Goal: Navigation & Orientation: Find specific page/section

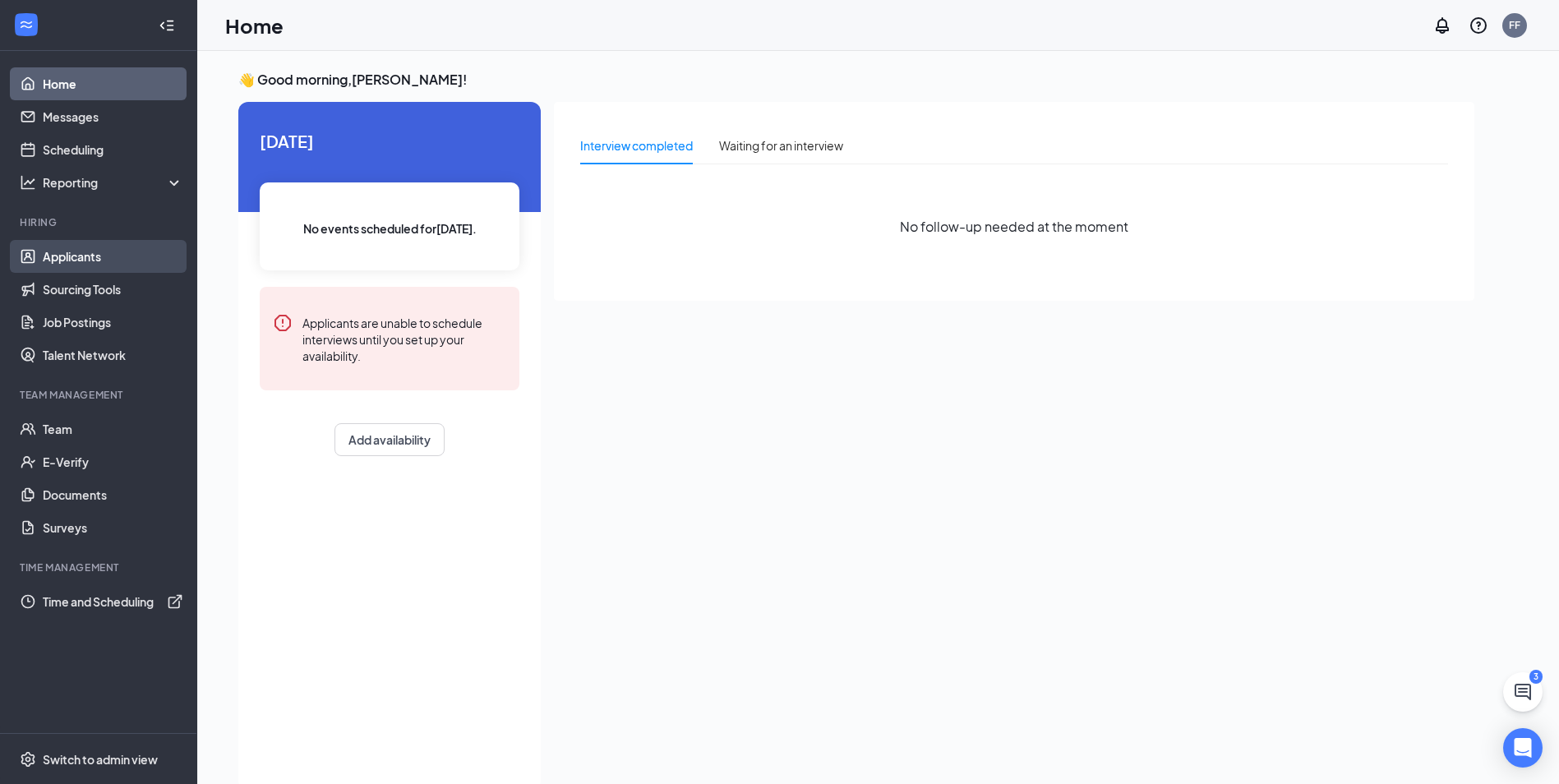
click at [88, 269] on link "Applicants" at bounding box center [113, 256] width 140 height 33
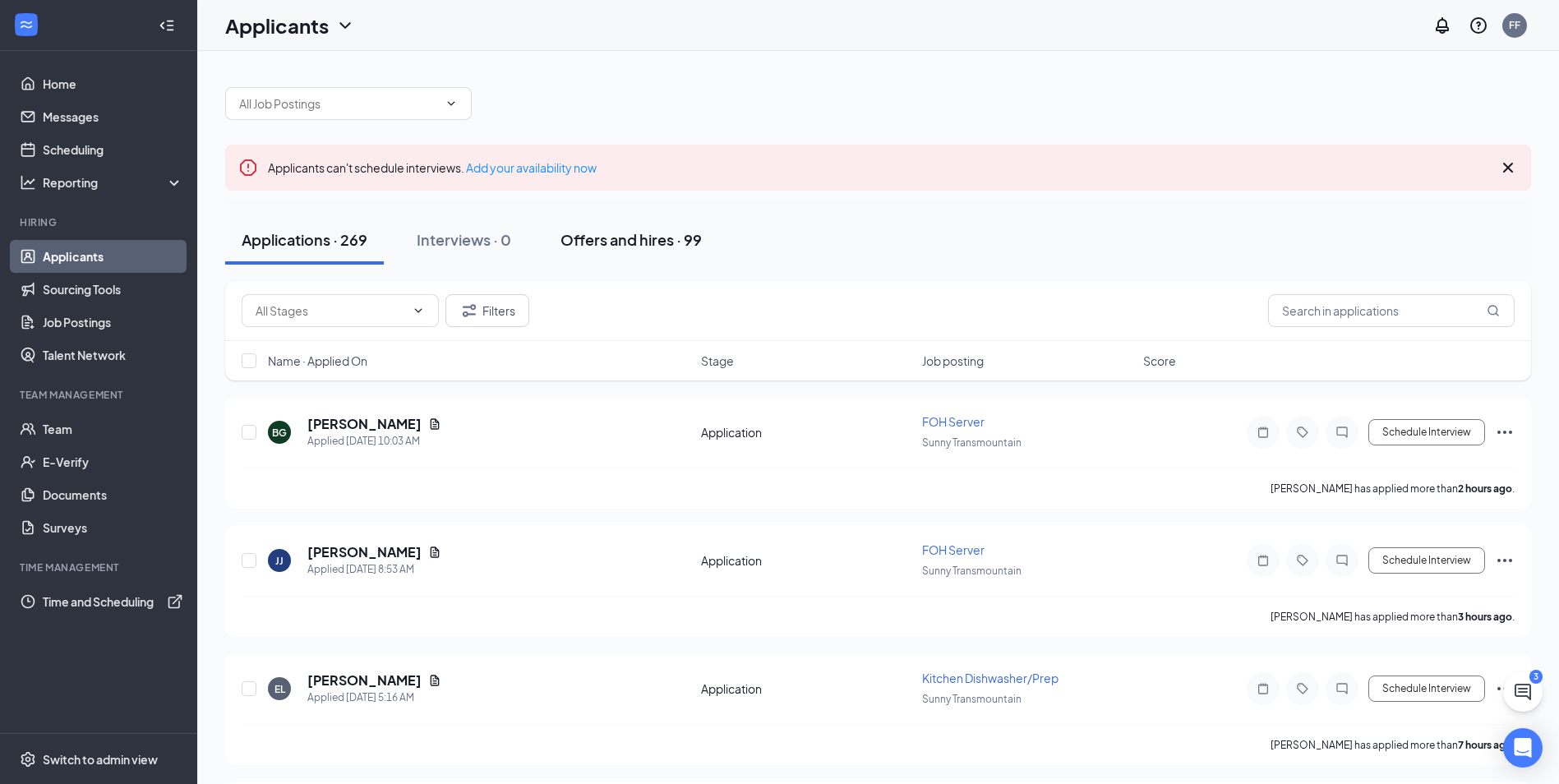
click at [603, 241] on div "Offers and hires · 99" at bounding box center [631, 239] width 141 height 21
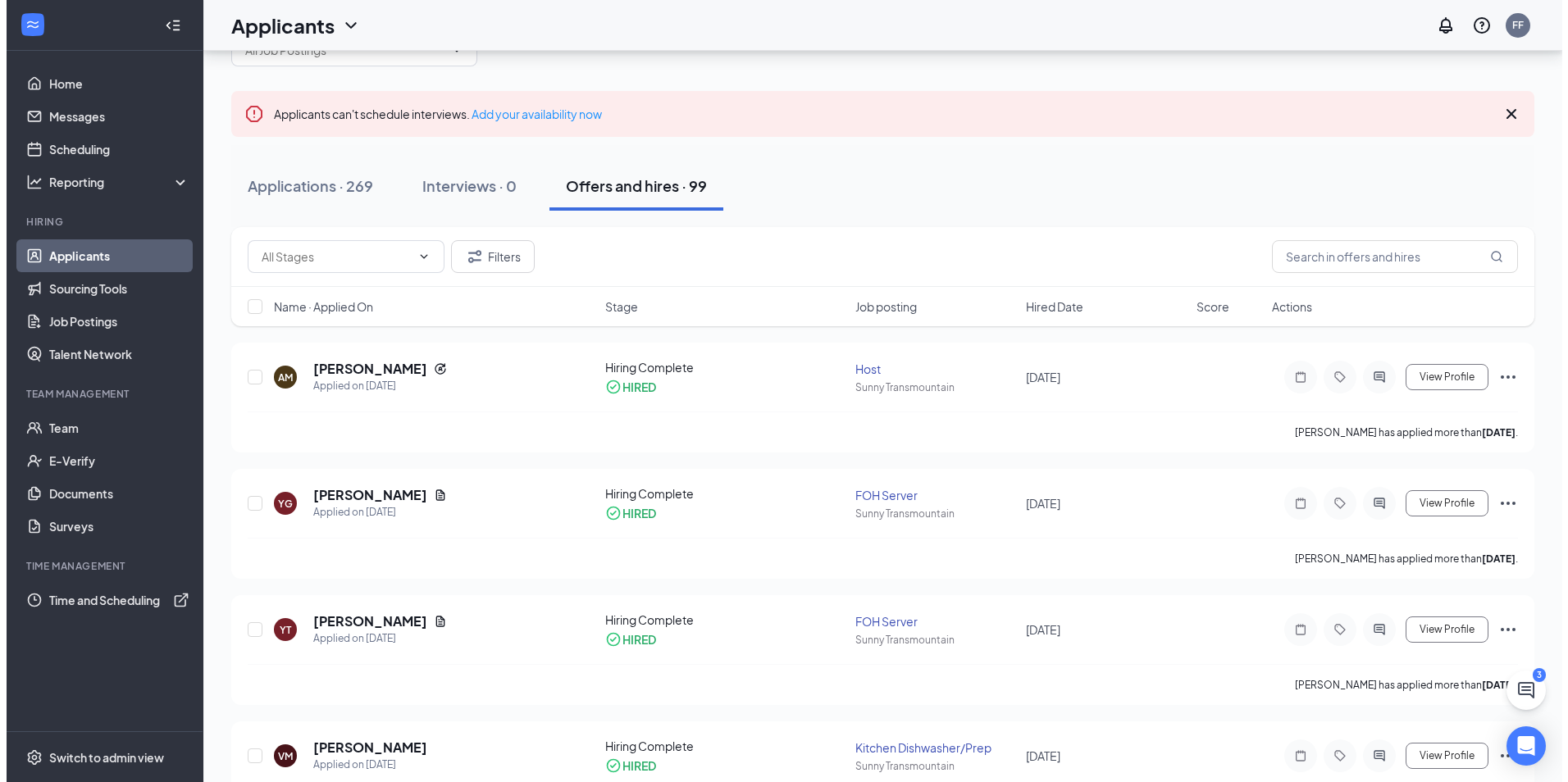
scroll to position [82, 0]
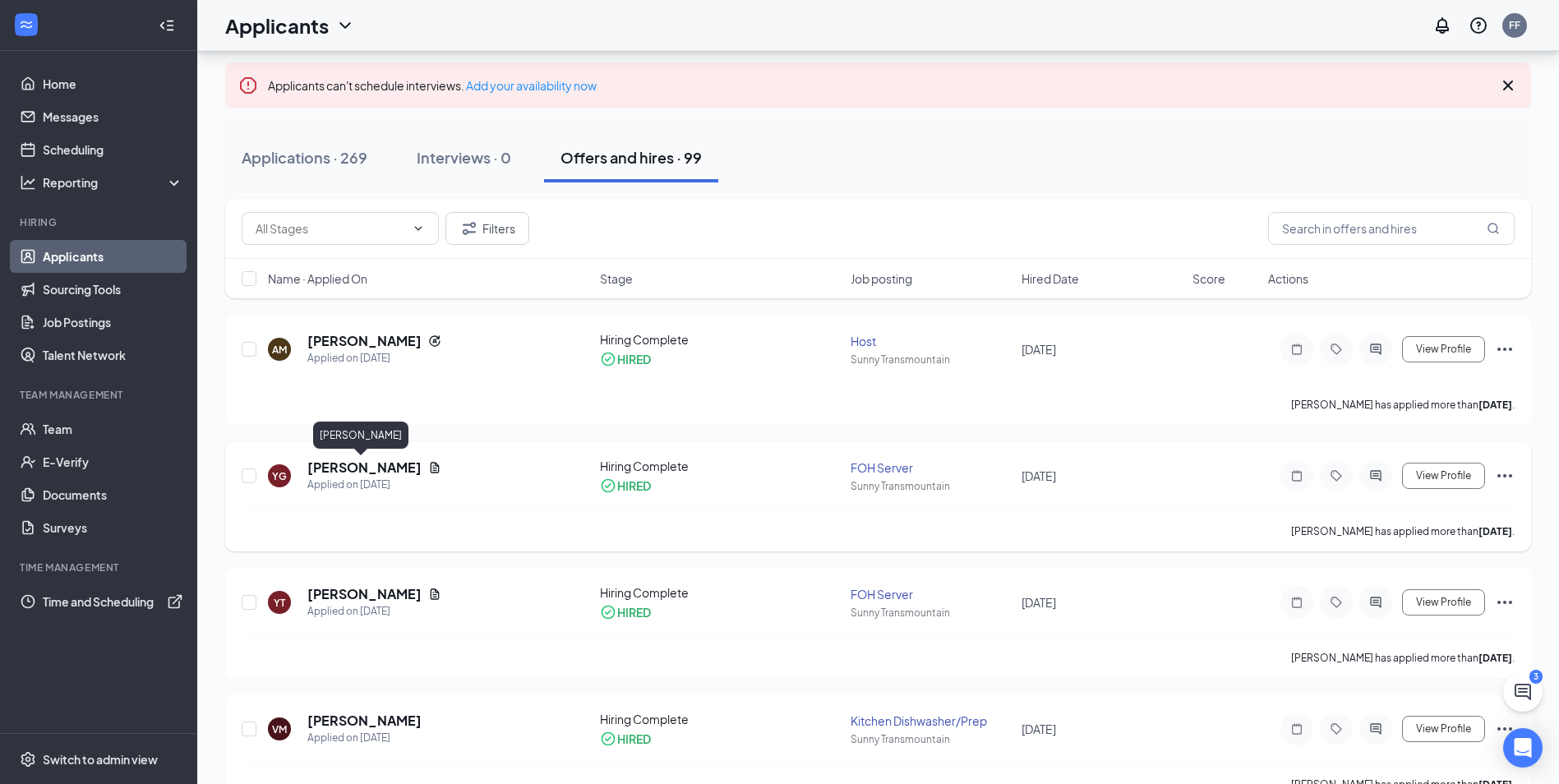
click at [323, 460] on h5 "[PERSON_NAME]" at bounding box center [364, 468] width 114 height 18
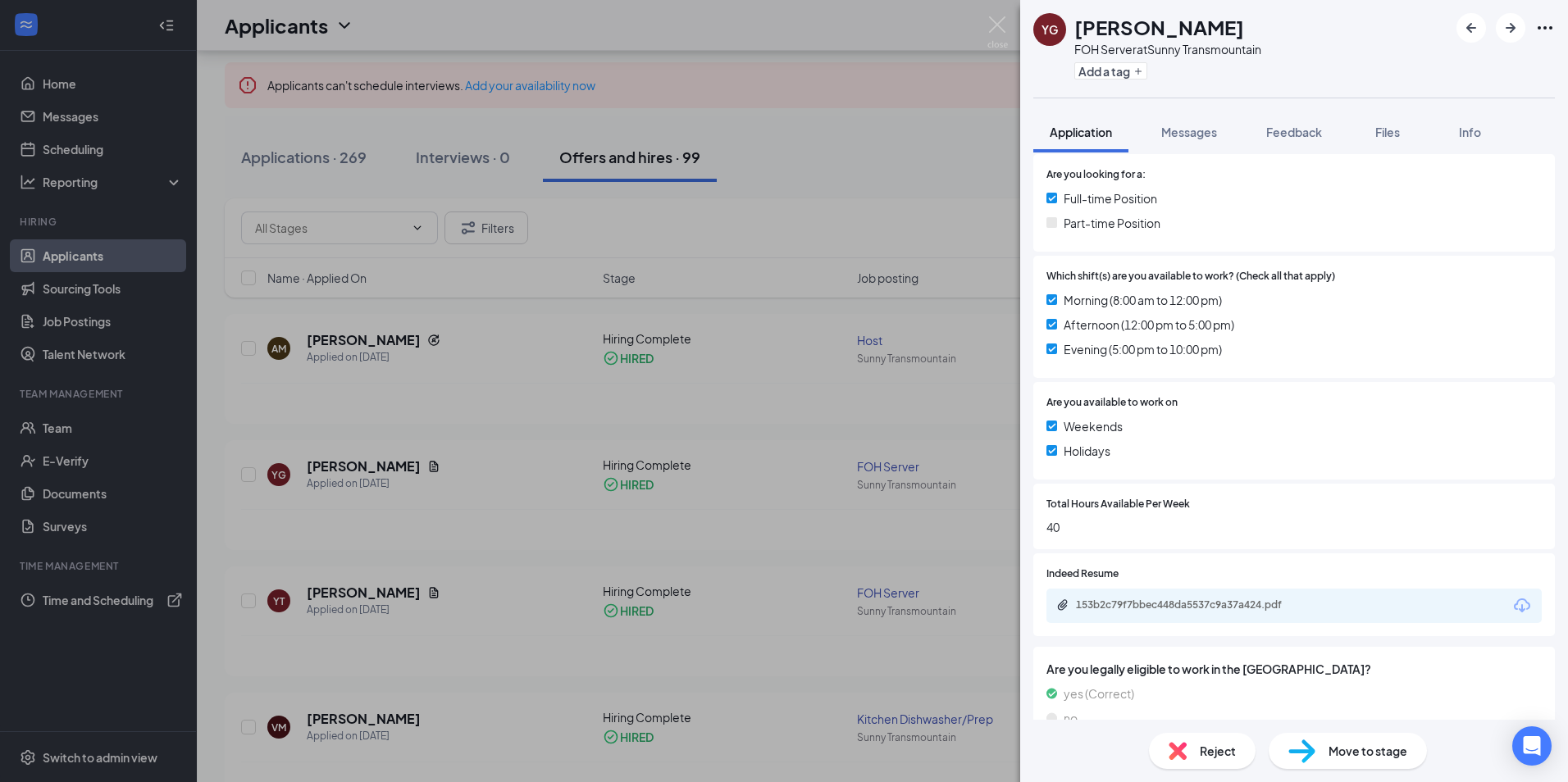
scroll to position [372, 0]
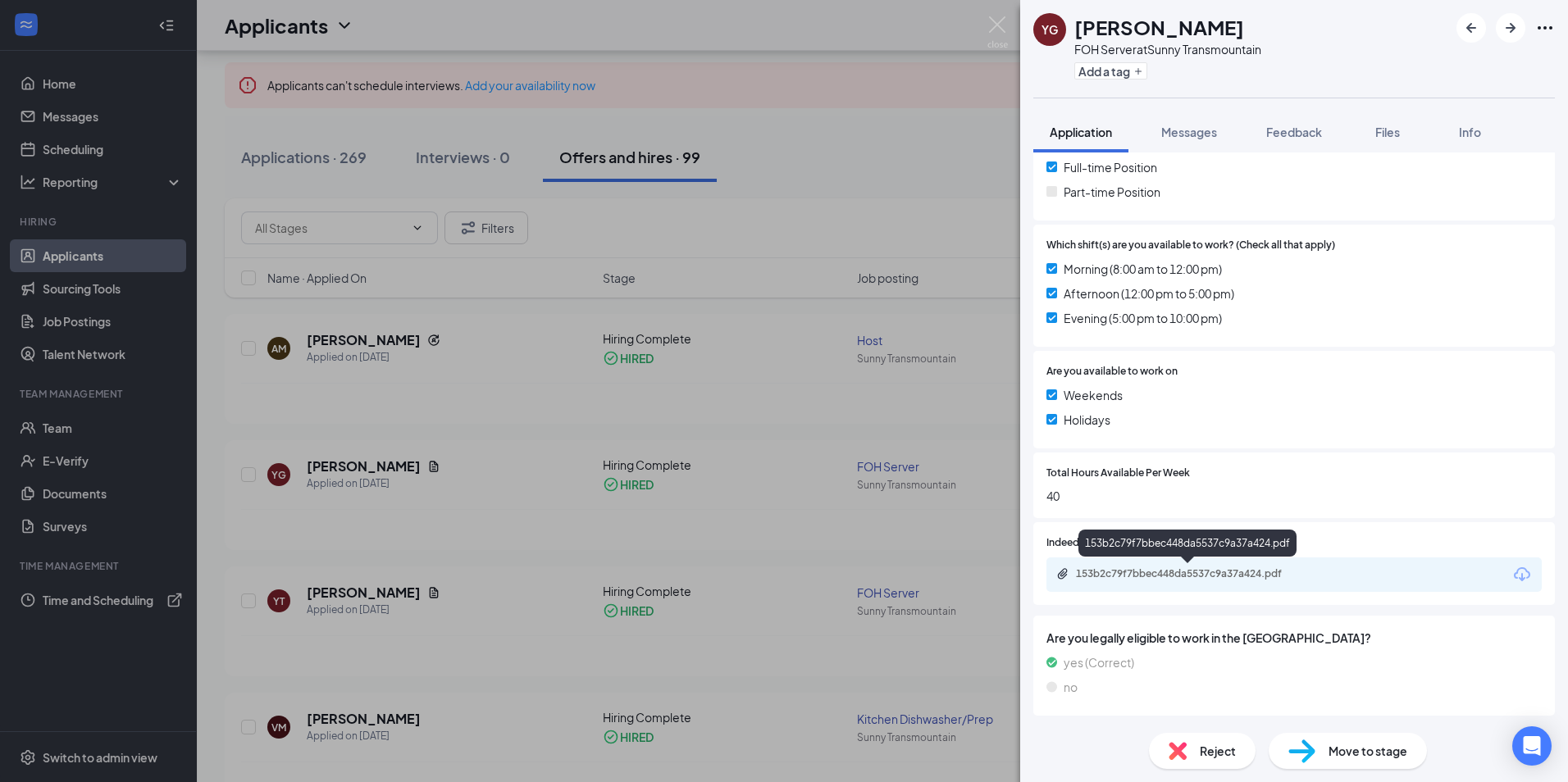
click at [1135, 569] on div "153b2c79f7bbec448da5537c9a37a424.pdf" at bounding box center [1190, 574] width 229 height 13
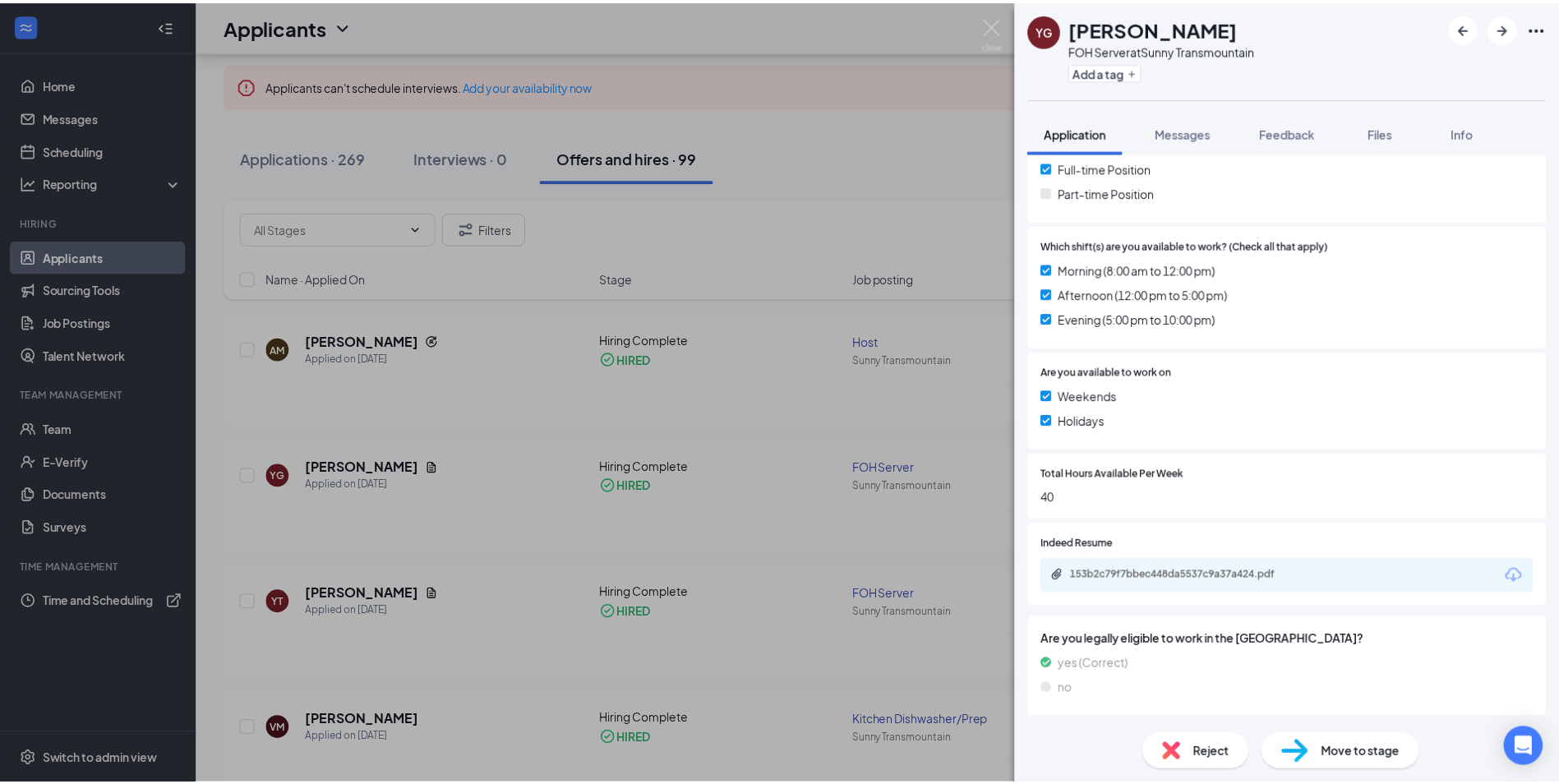
scroll to position [368, 0]
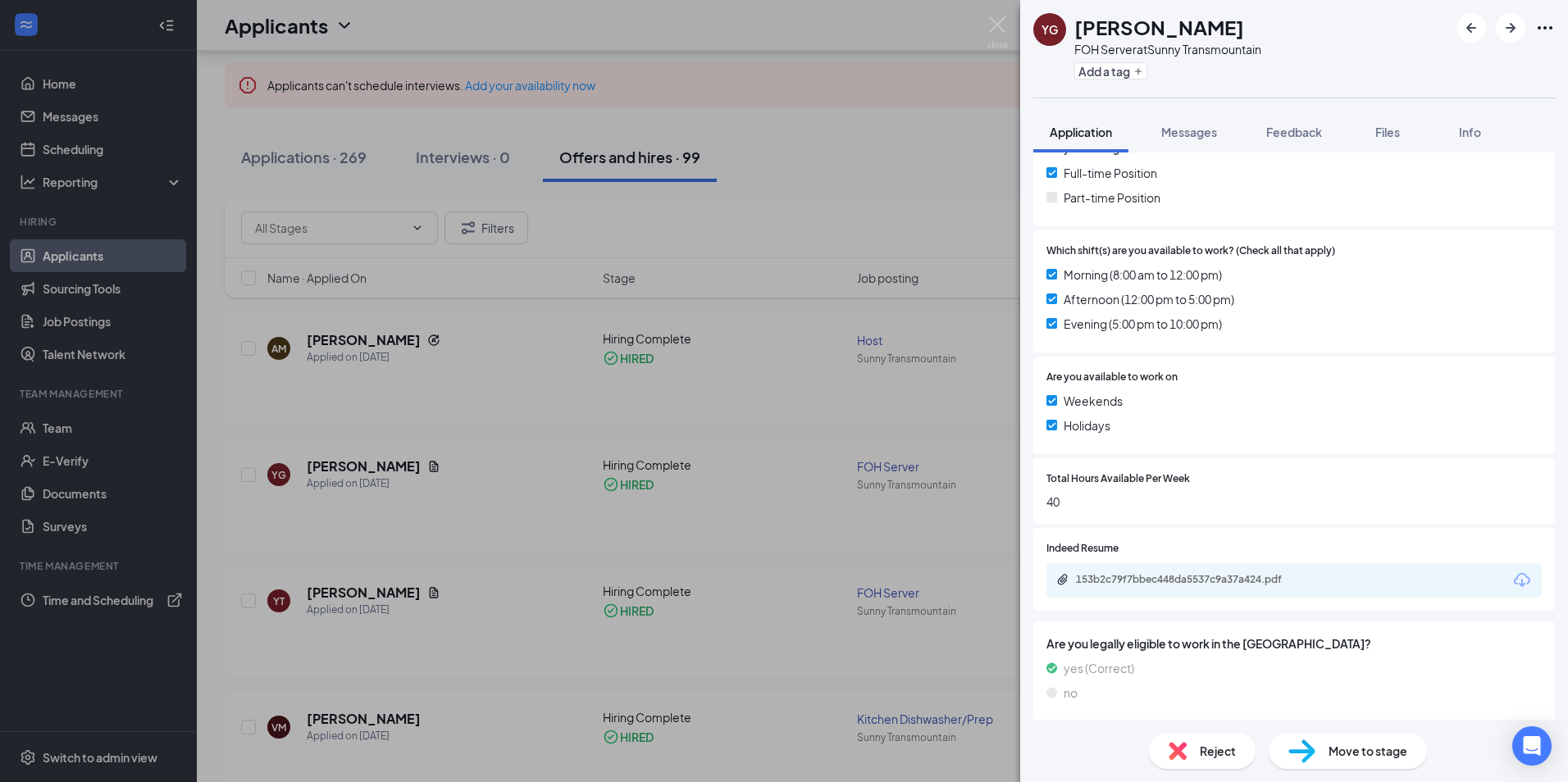
click at [890, 118] on div "YG [PERSON_NAME] FOH Server at Sunny Transmountain Add a tag Application Messag…" at bounding box center [784, 391] width 1568 height 782
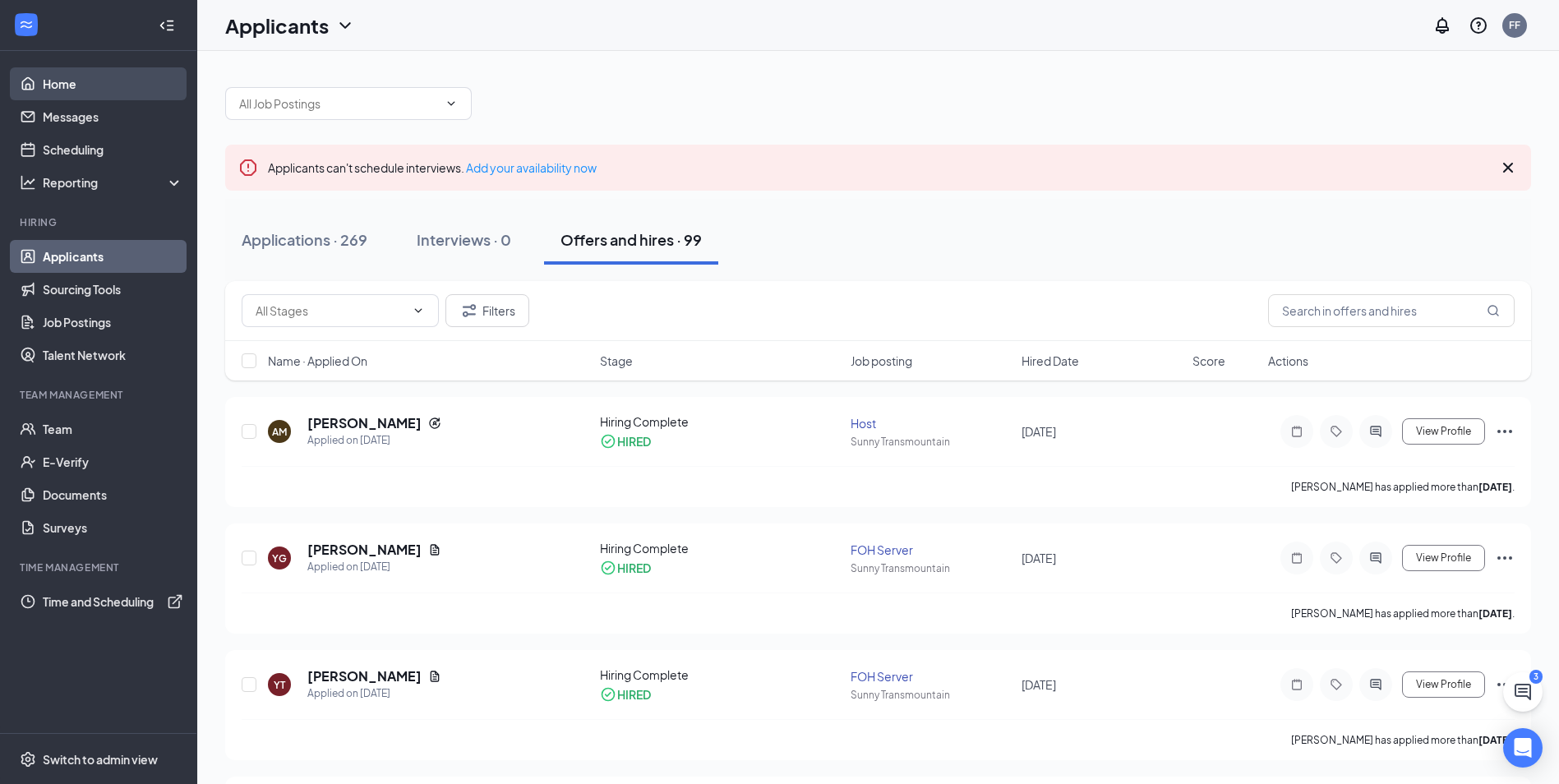
click at [104, 75] on link "Home" at bounding box center [113, 84] width 140 height 33
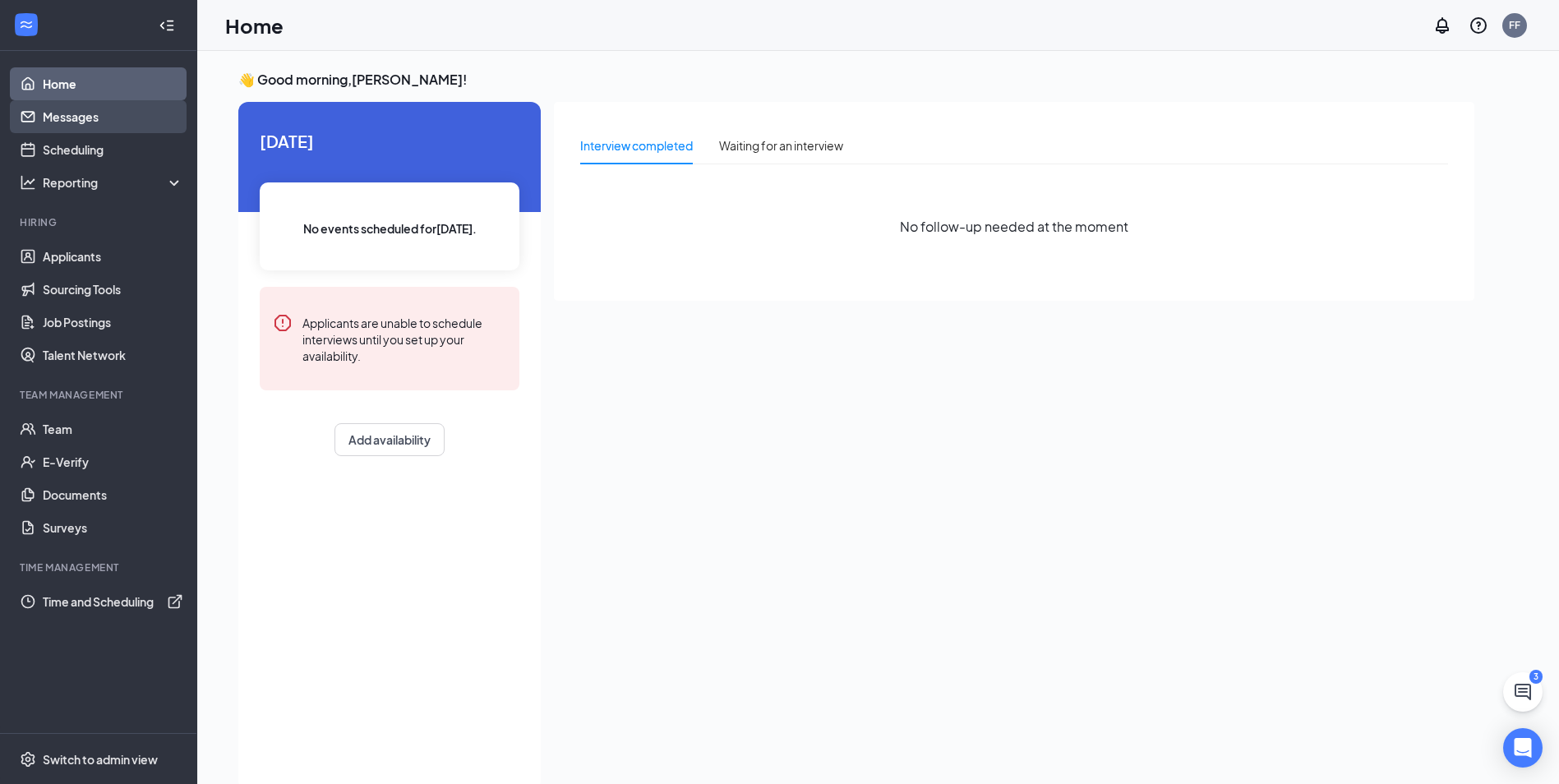
click at [103, 119] on link "Messages" at bounding box center [113, 117] width 140 height 33
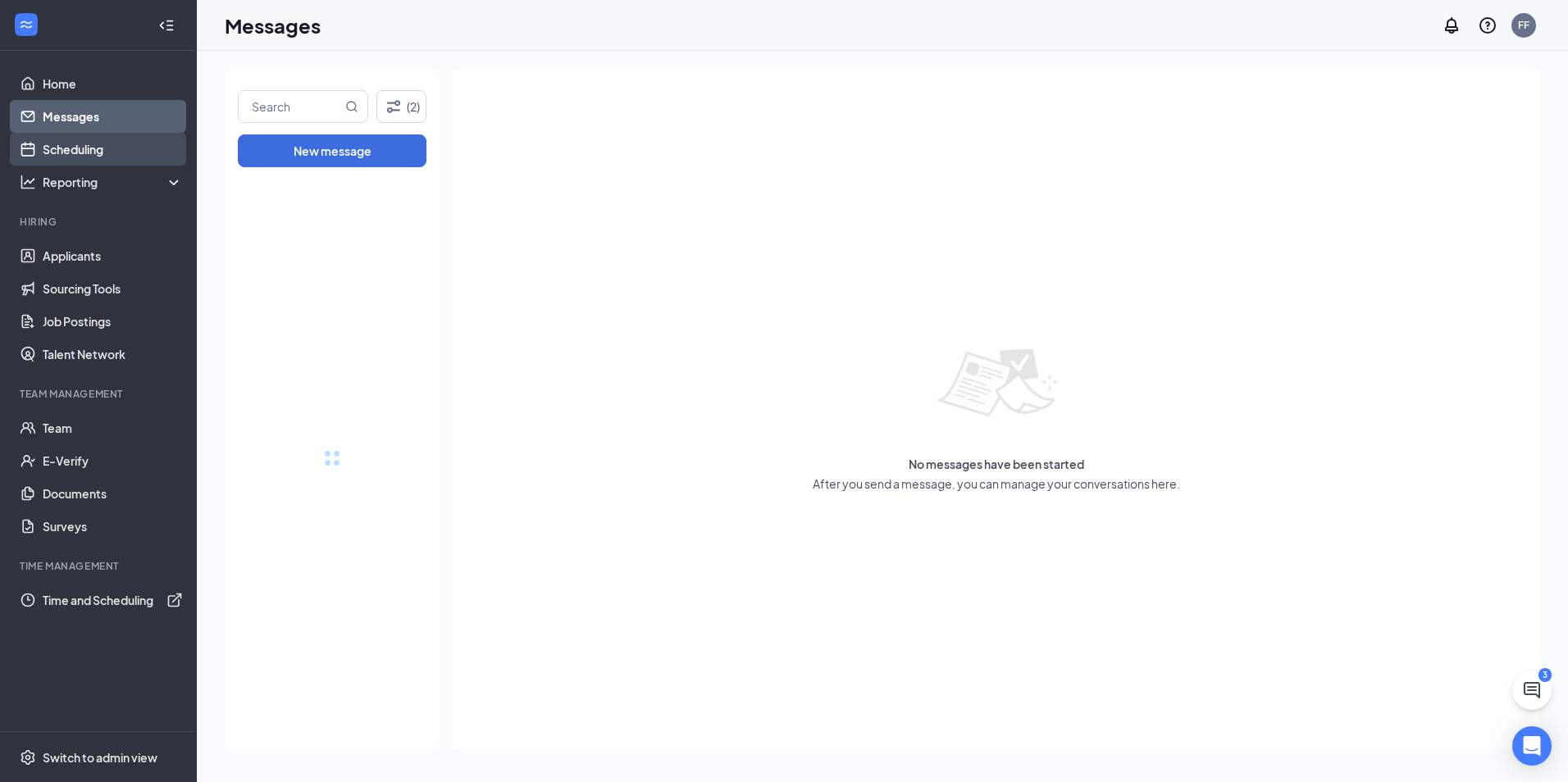
click at [102, 153] on link "Scheduling" at bounding box center [113, 149] width 140 height 33
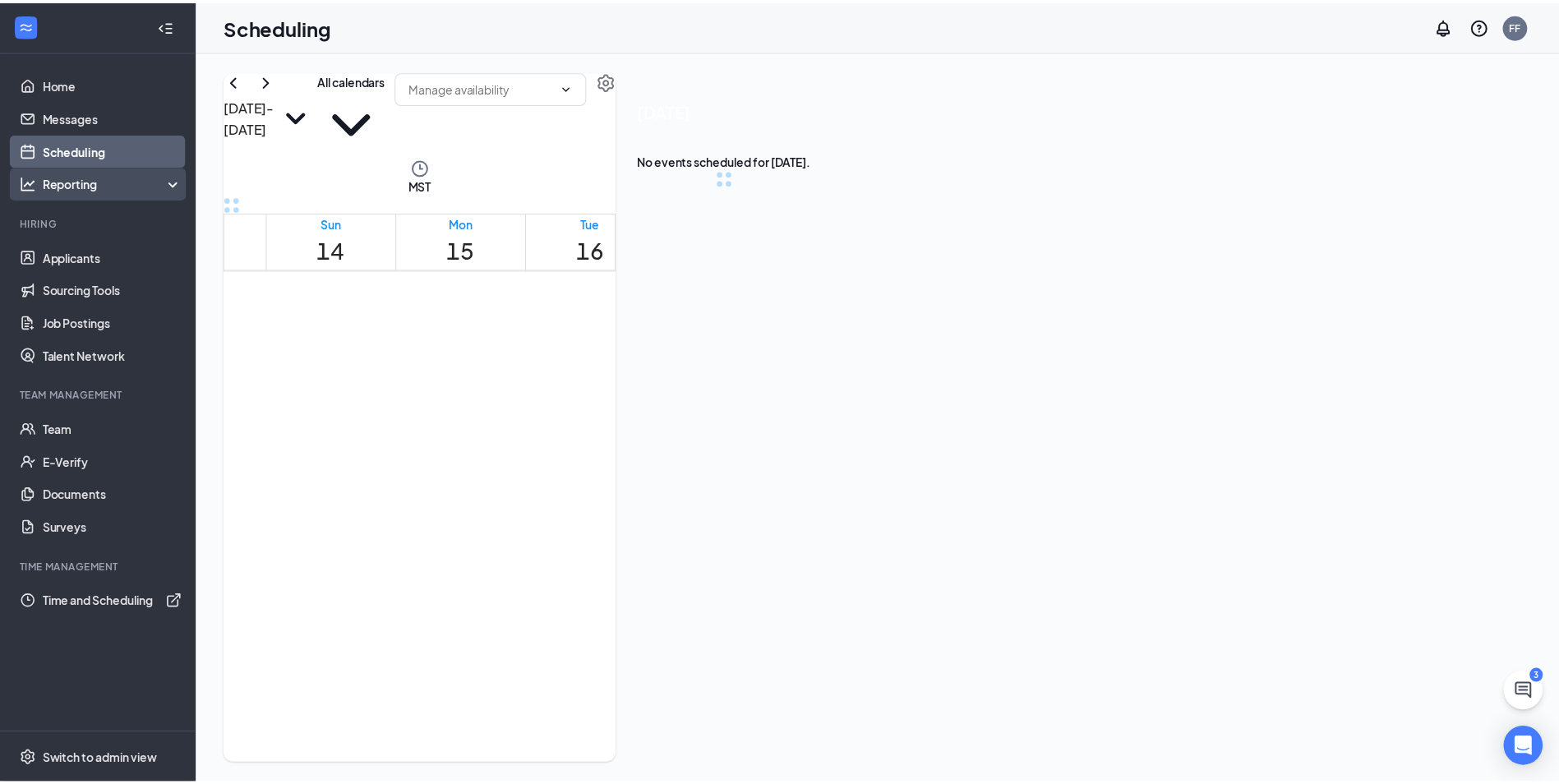
scroll to position [808, 0]
click at [105, 182] on div "Reporting" at bounding box center [114, 183] width 141 height 17
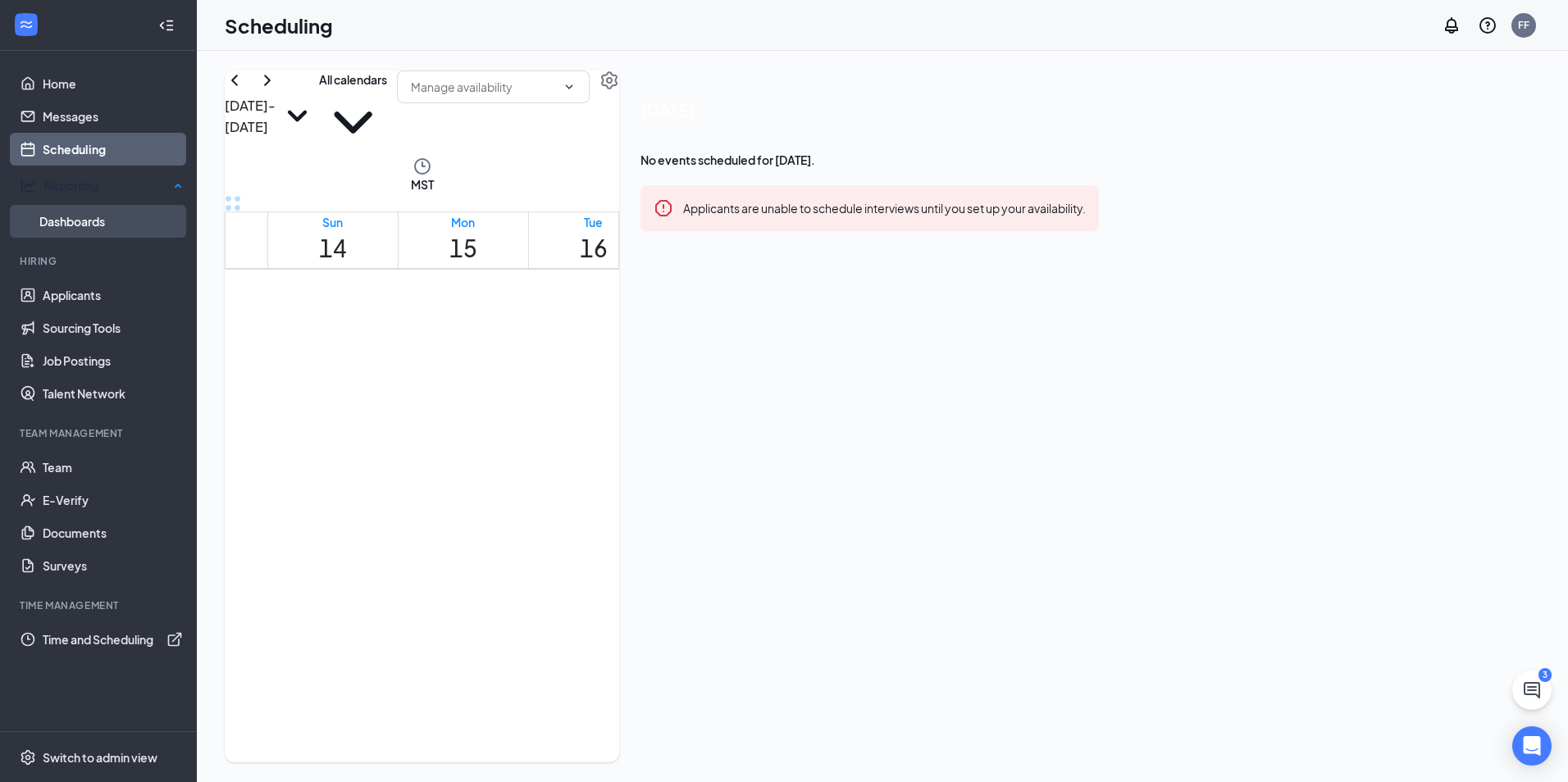
click at [104, 225] on link "Dashboards" at bounding box center [111, 222] width 143 height 33
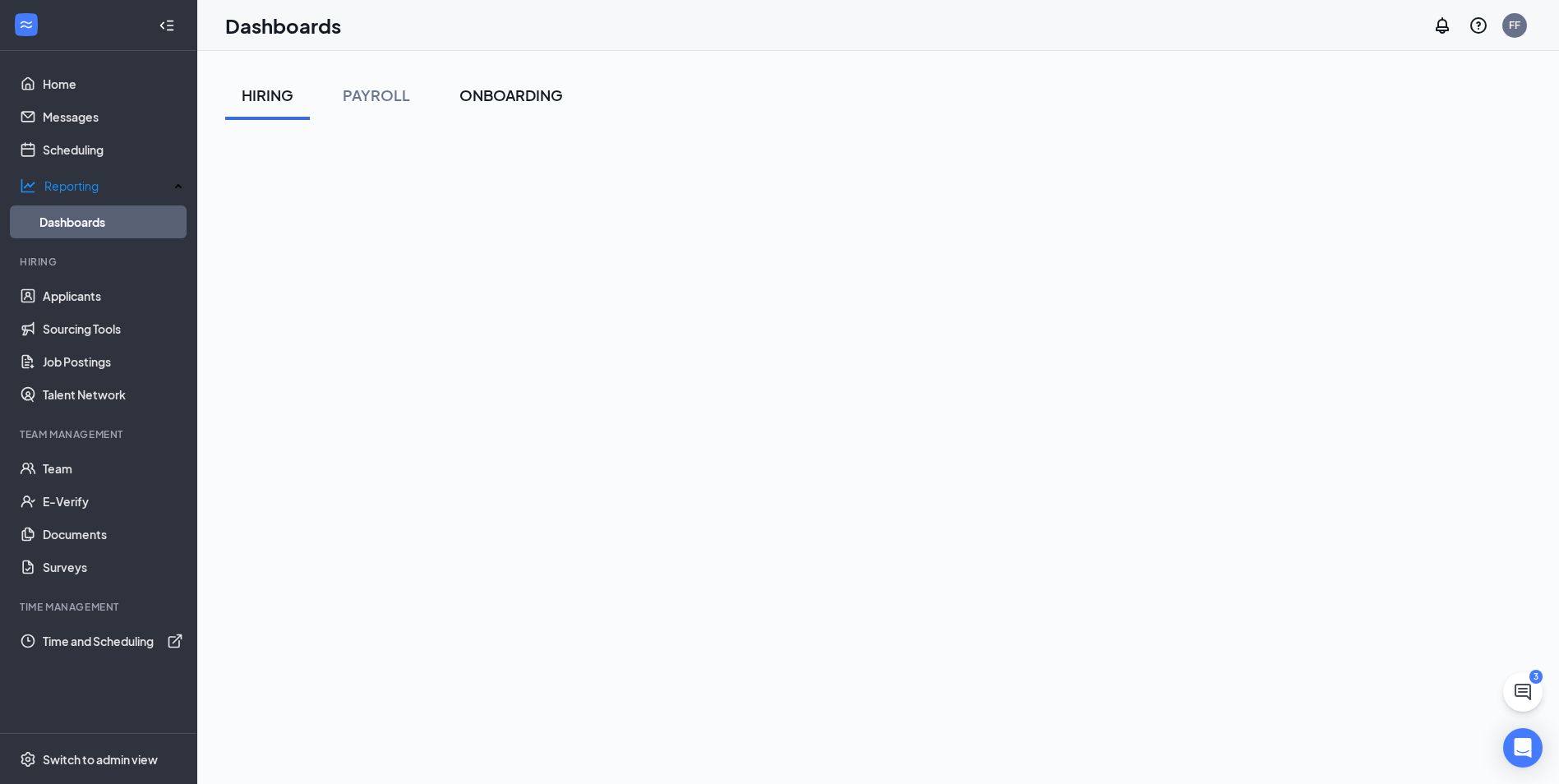
click at [553, 103] on div "ONBOARDING" at bounding box center [511, 95] width 104 height 21
click at [54, 285] on link "Applicants" at bounding box center [113, 296] width 140 height 33
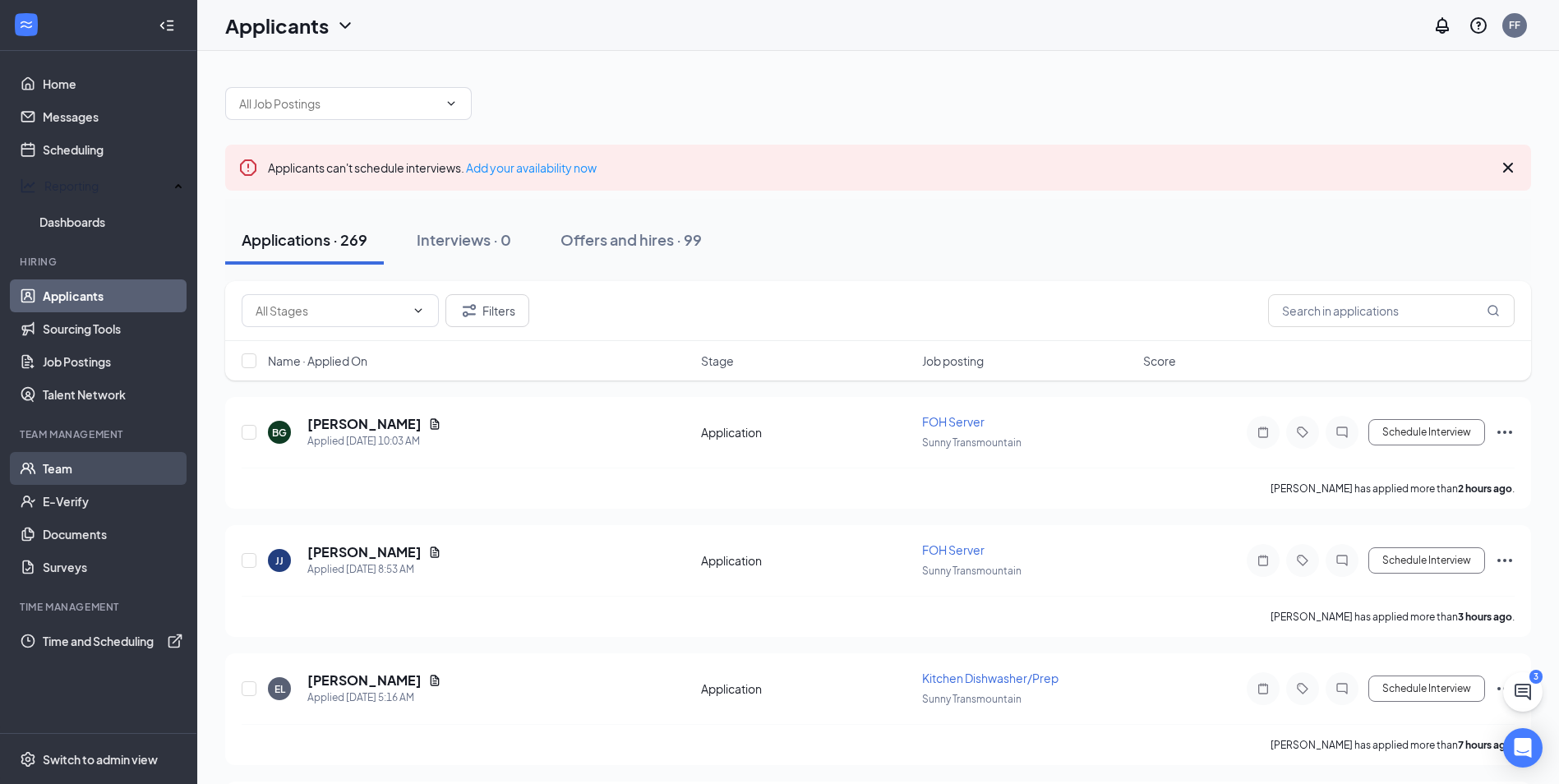
click at [77, 460] on link "Team" at bounding box center [113, 469] width 140 height 33
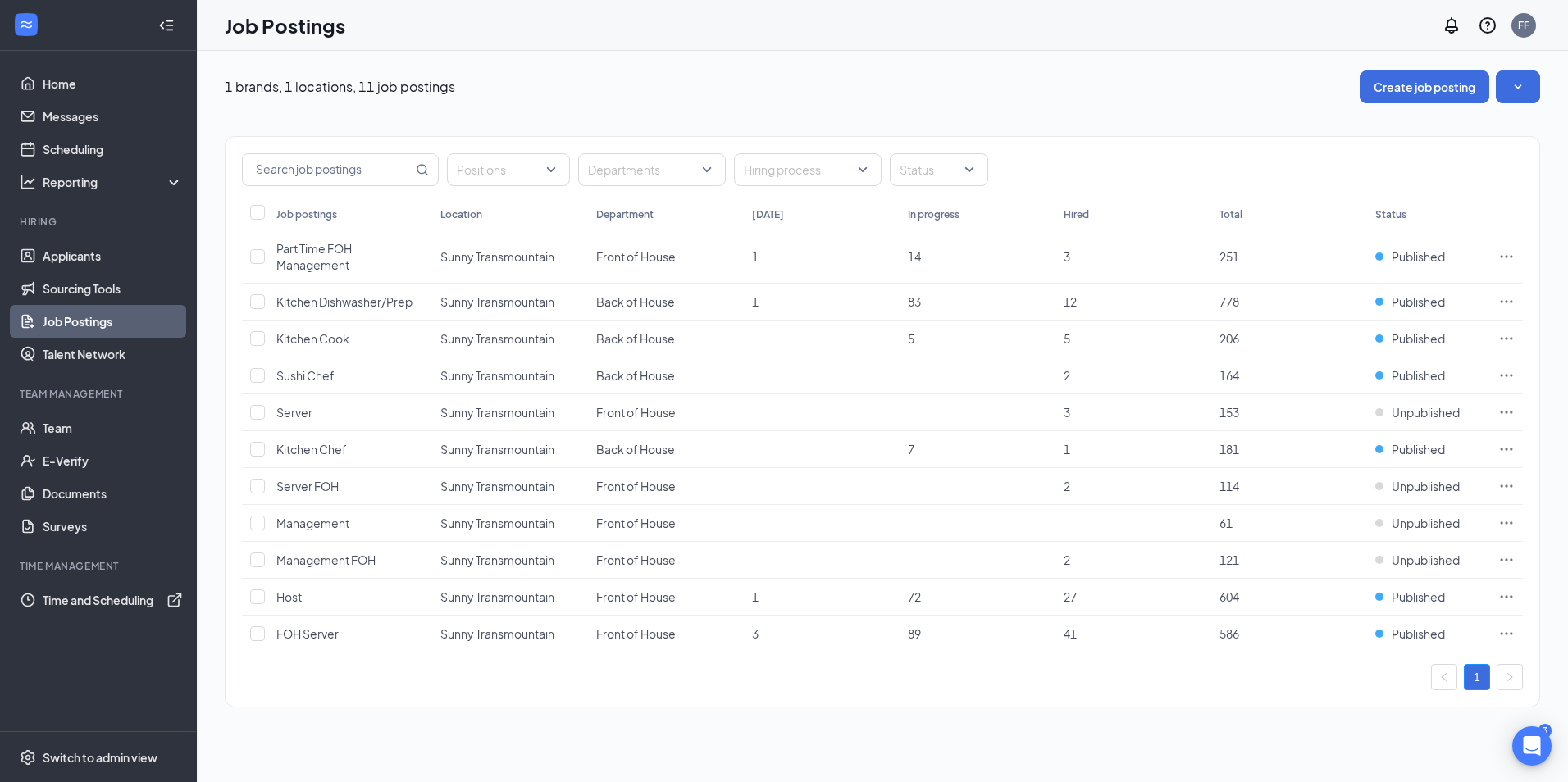
click at [171, 29] on icon "Collapse" at bounding box center [166, 26] width 17 height 17
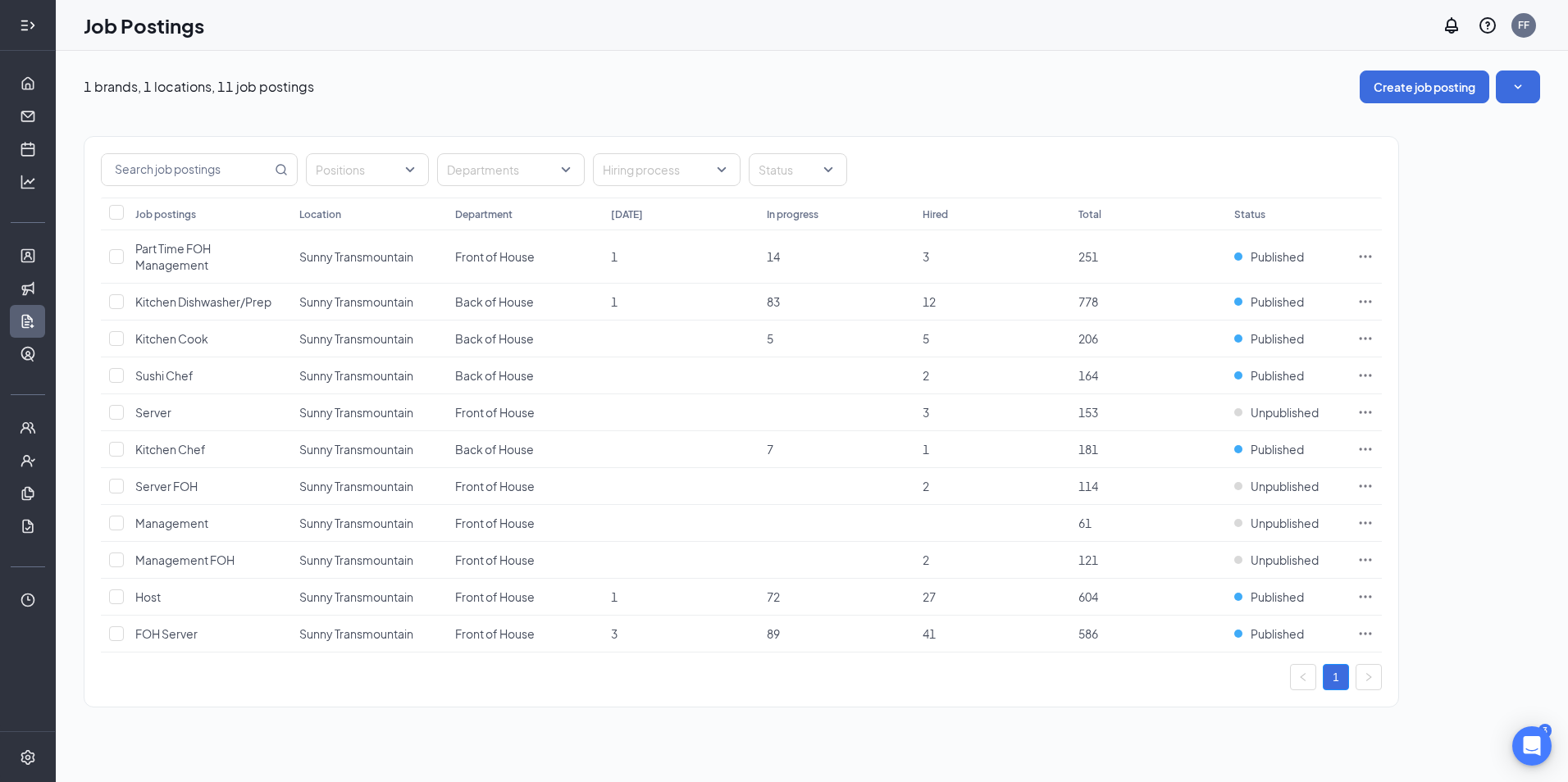
click at [39, 30] on div at bounding box center [28, 26] width 33 height 33
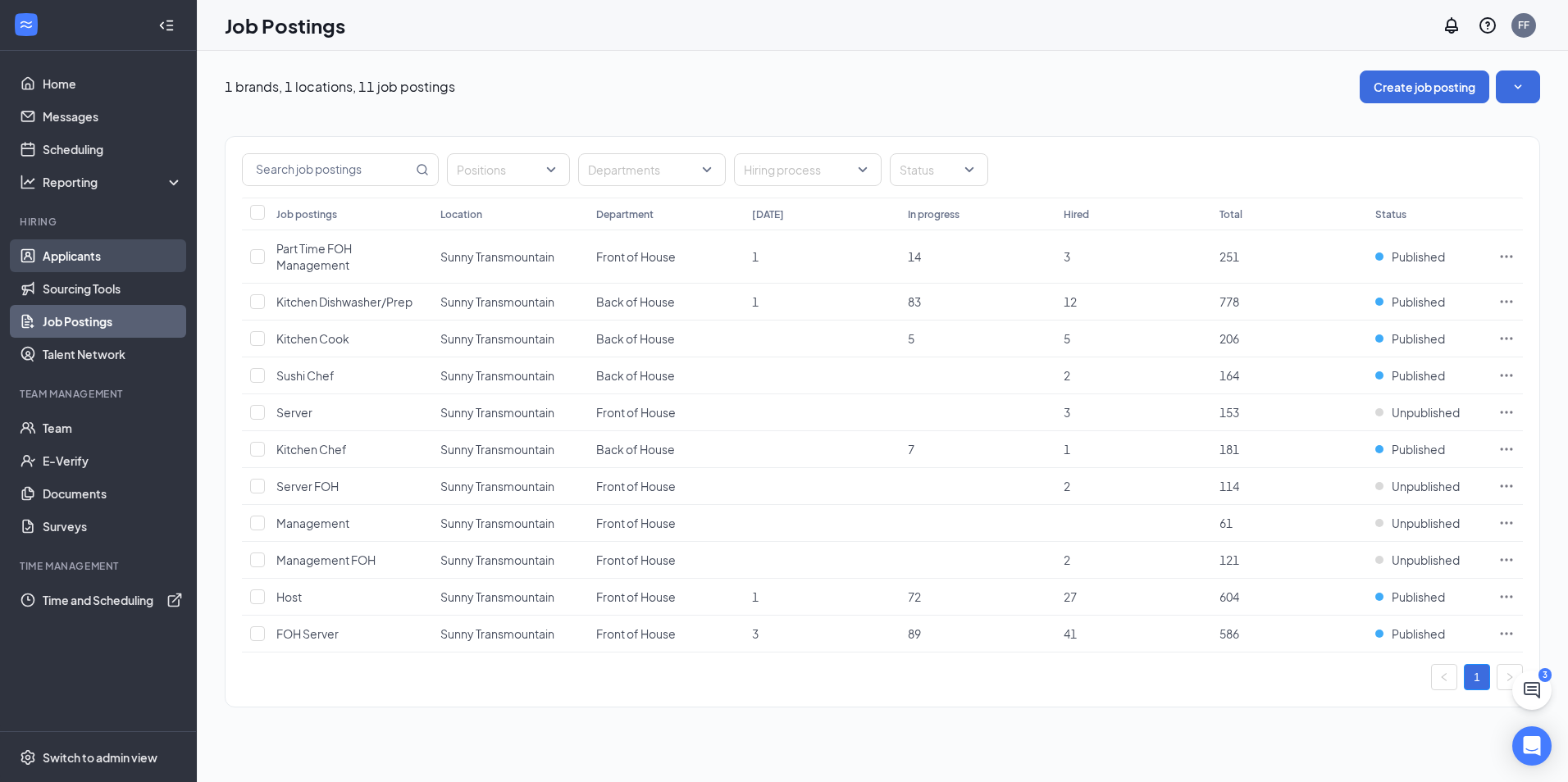
click at [105, 255] on link "Applicants" at bounding box center [113, 256] width 140 height 33
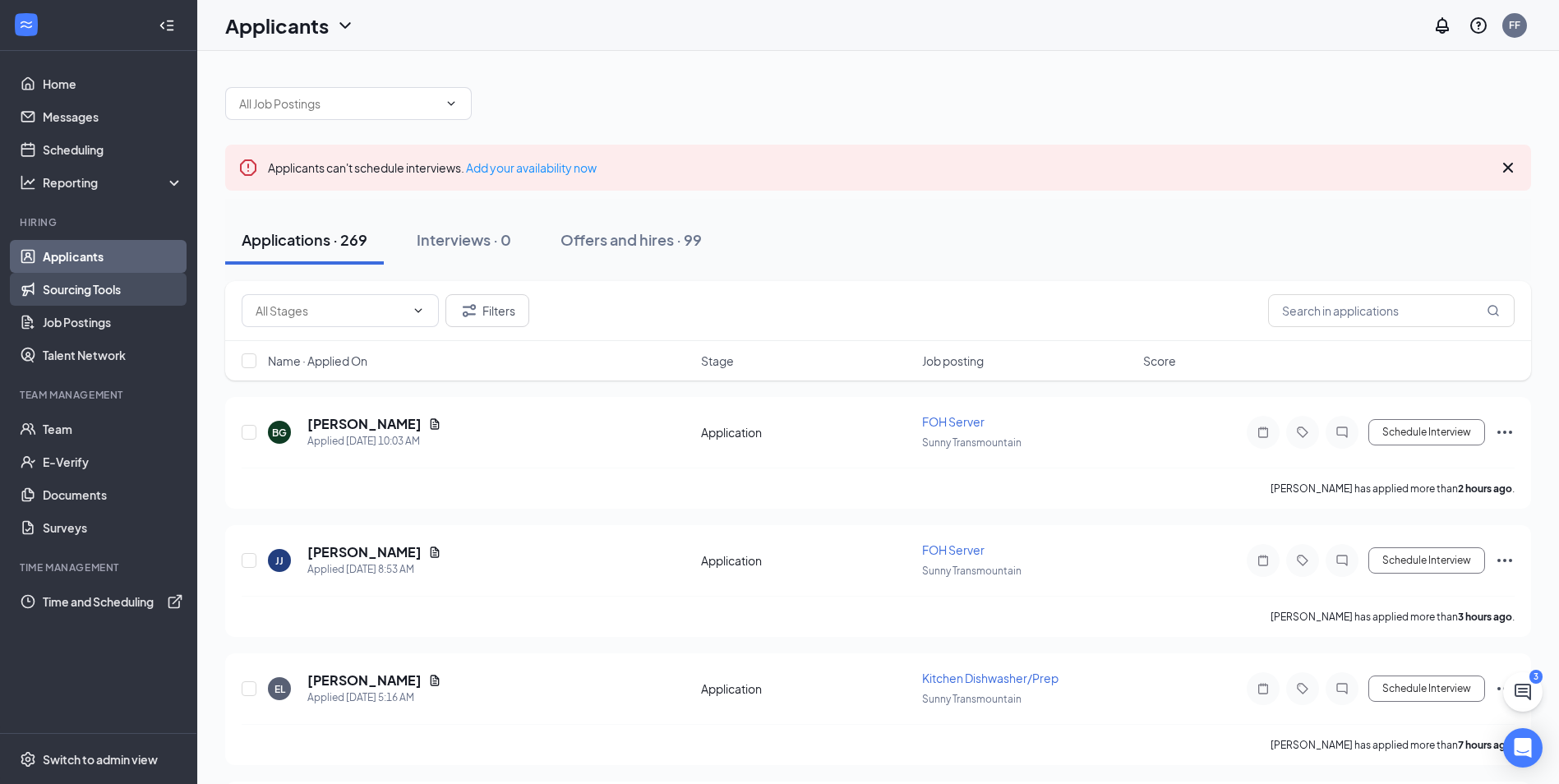
click at [144, 293] on link "Sourcing Tools" at bounding box center [113, 290] width 140 height 33
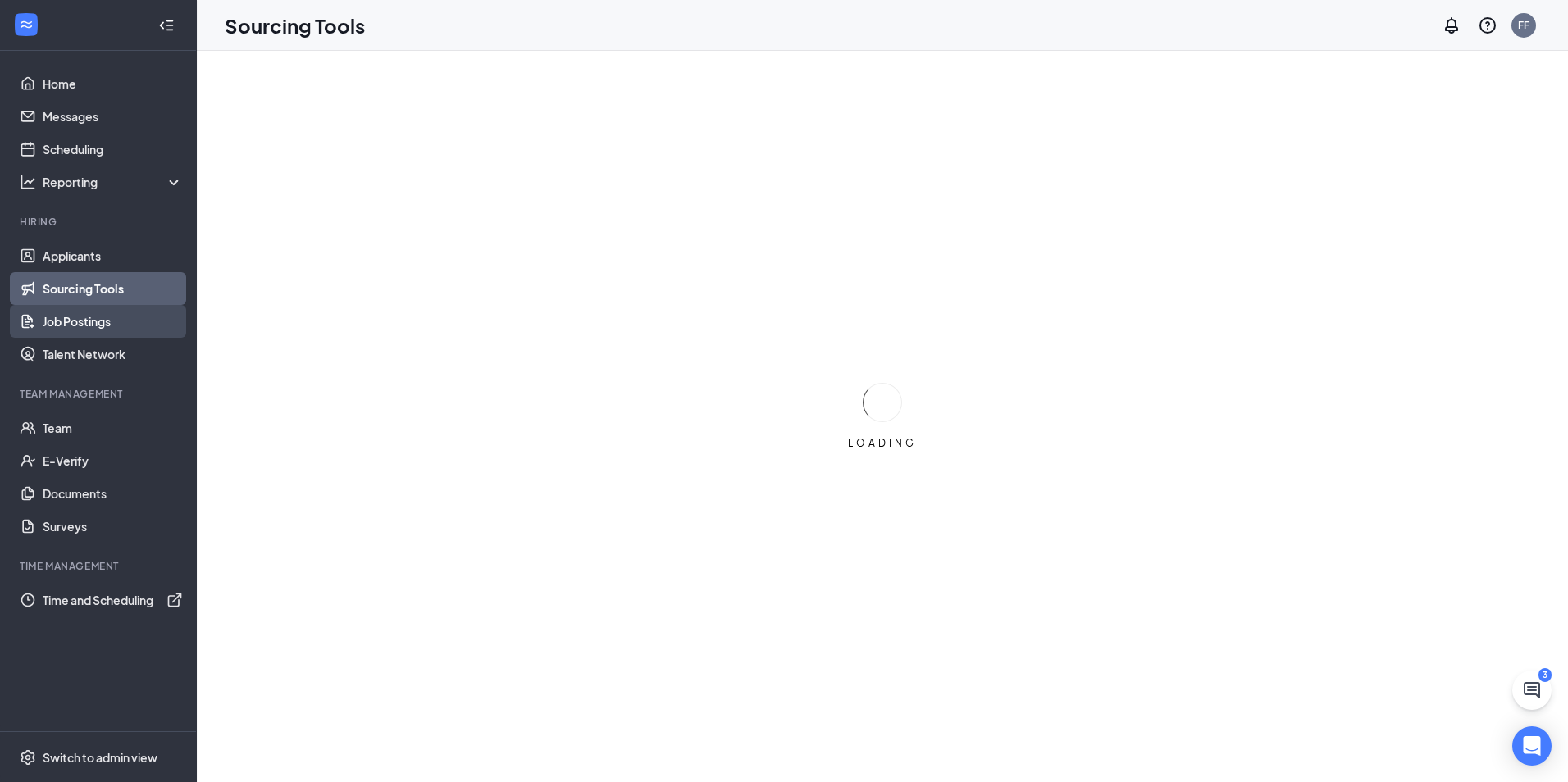
click at [137, 319] on link "Job Postings" at bounding box center [113, 322] width 140 height 33
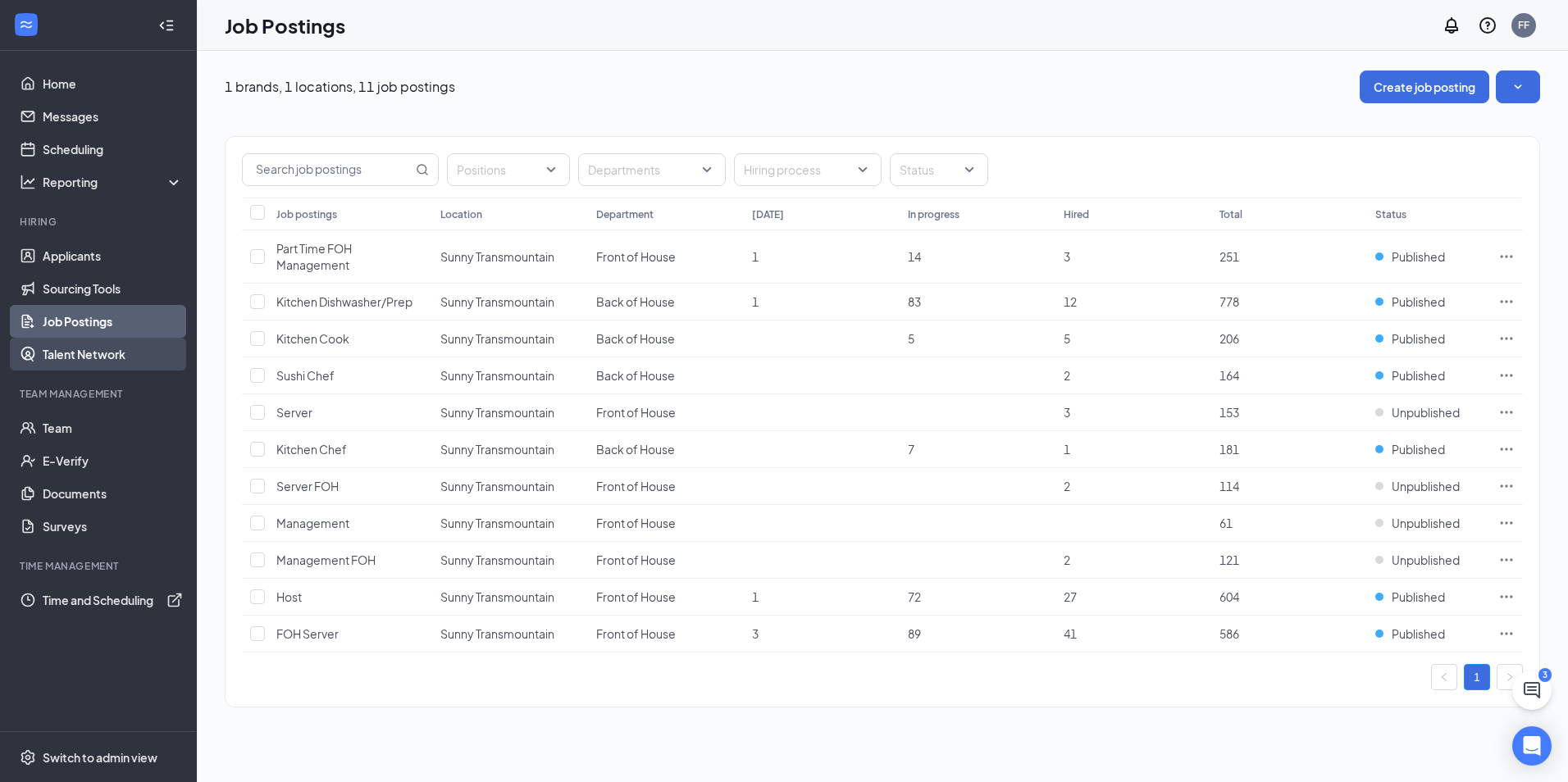
click at [133, 348] on link "Talent Network" at bounding box center [113, 354] width 140 height 33
